Goal: Transaction & Acquisition: Purchase product/service

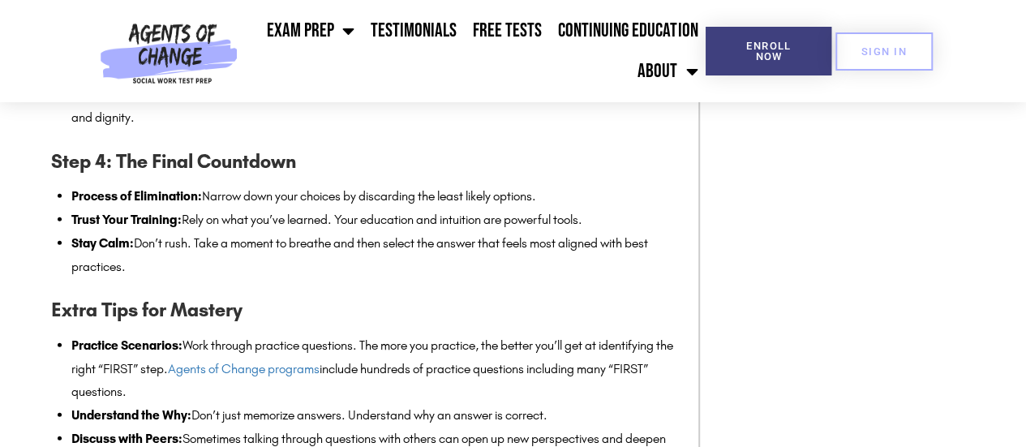
scroll to position [1865, 0]
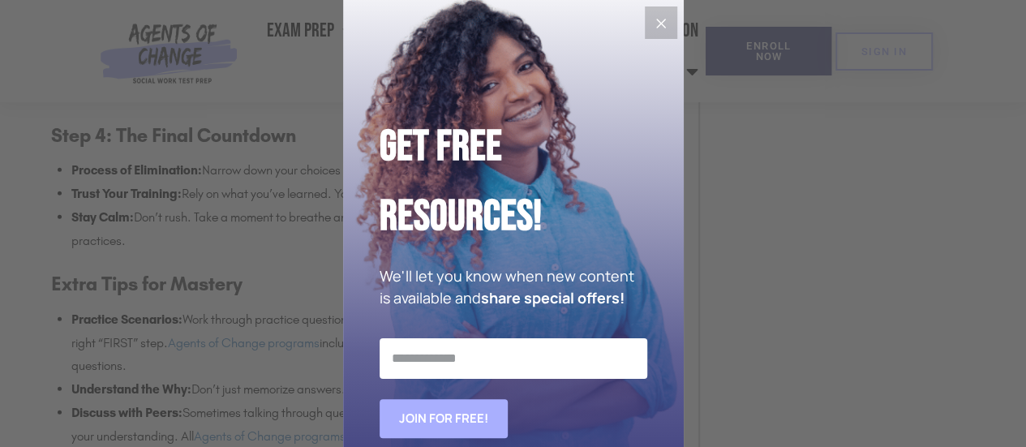
click at [651, 16] on icon "Close" at bounding box center [660, 23] width 19 height 19
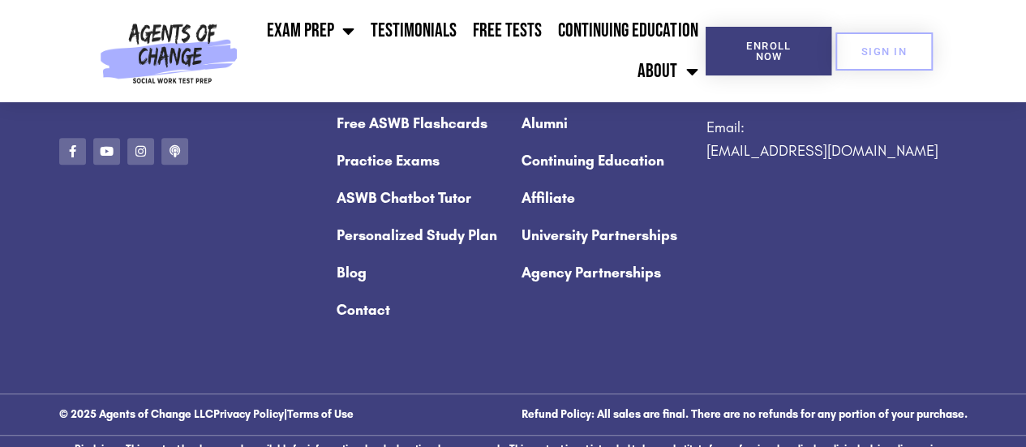
scroll to position [7054, 0]
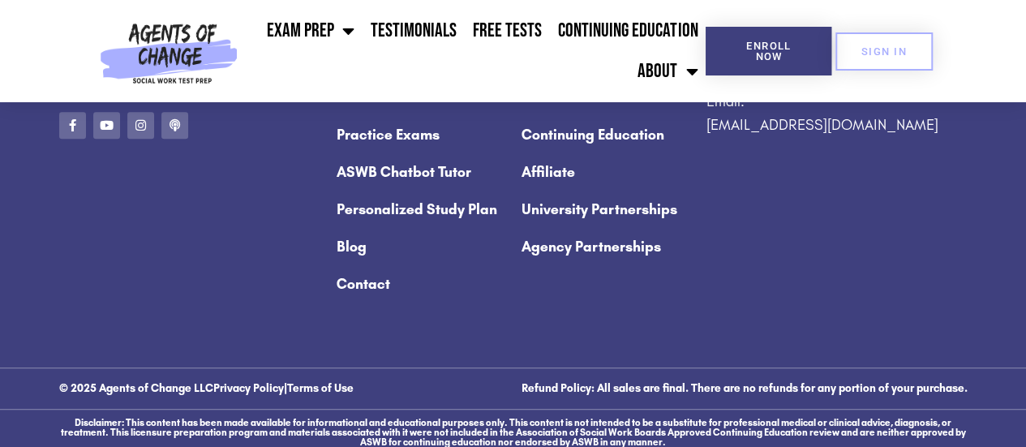
click at [361, 153] on link "Practice Exams" at bounding box center [420, 134] width 169 height 37
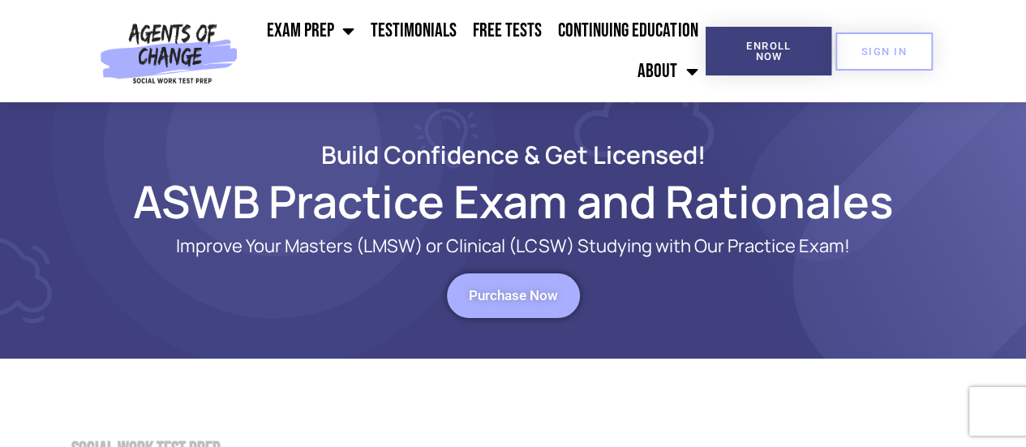
click at [537, 305] on link "Purchase Now" at bounding box center [513, 295] width 133 height 45
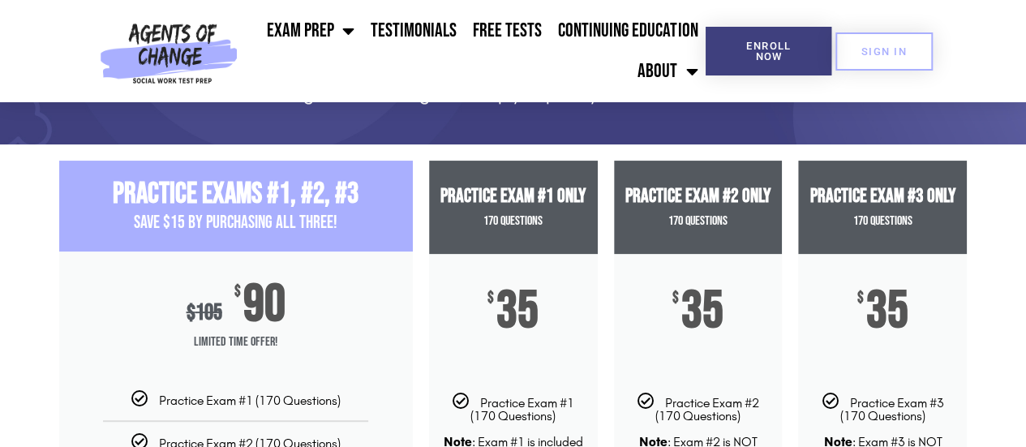
scroll to position [162, 0]
